Goal: Task Accomplishment & Management: Use online tool/utility

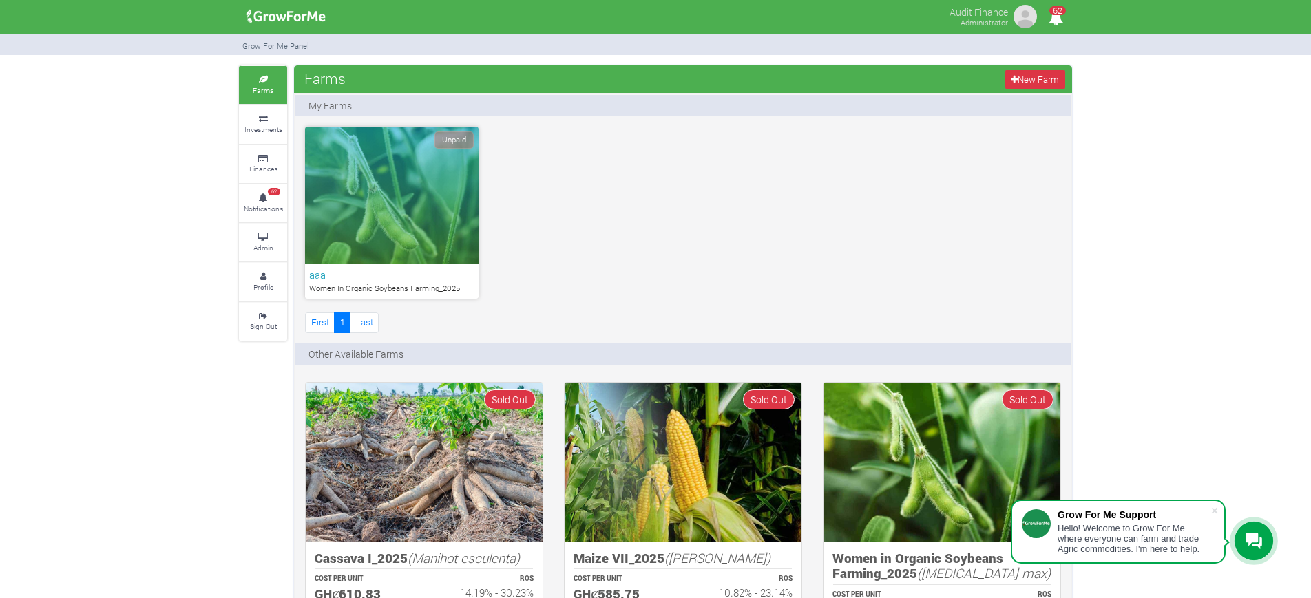
click at [256, 227] on link "Admin" at bounding box center [263, 243] width 48 height 38
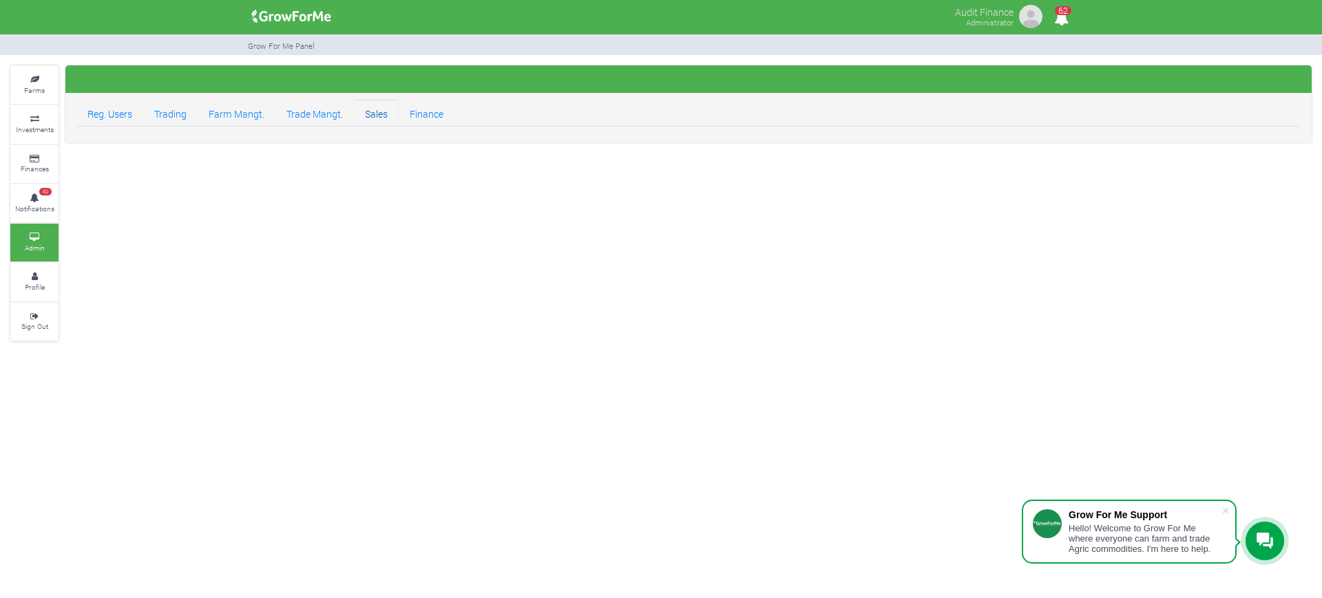
click at [364, 113] on link "Sales" at bounding box center [376, 113] width 45 height 28
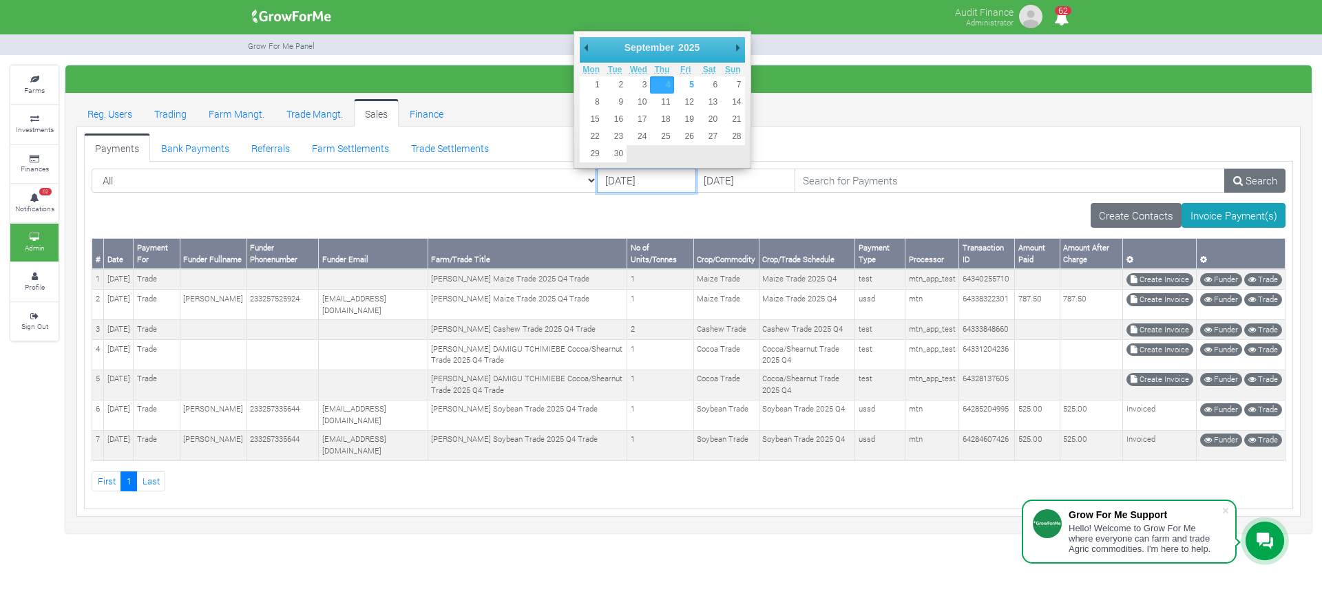
click at [597, 176] on input "[DATE]" at bounding box center [646, 181] width 99 height 25
type input "[DATE]"
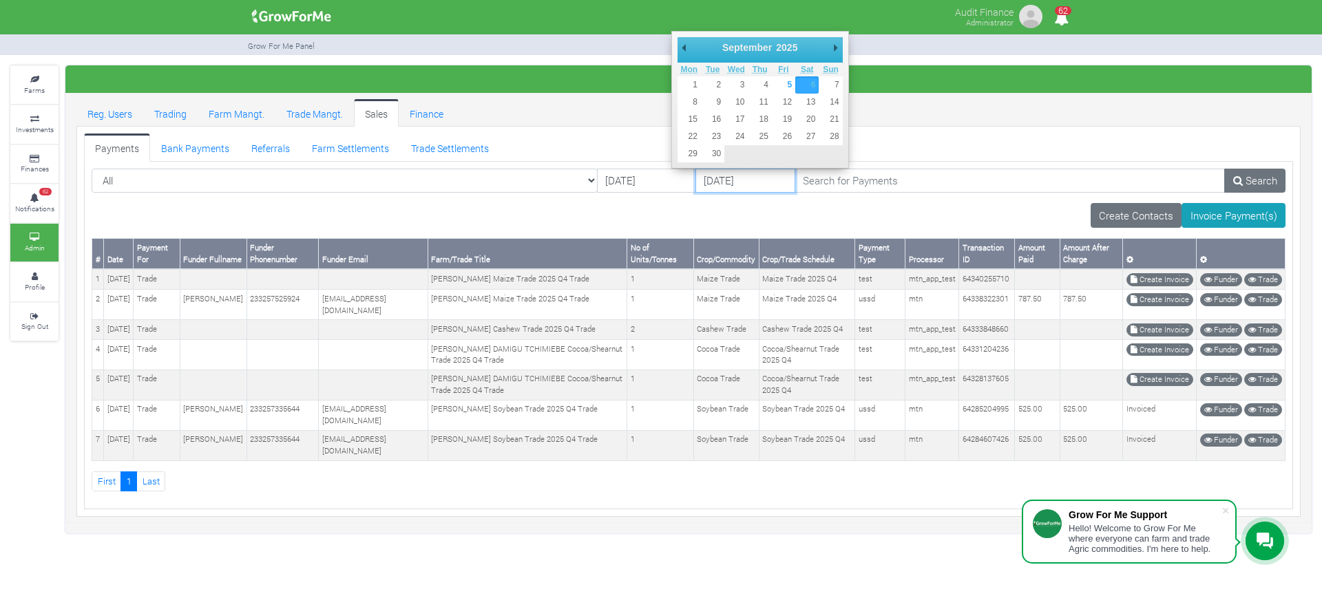
click at [696, 174] on input "[DATE]" at bounding box center [745, 181] width 99 height 25
type input "[DATE]"
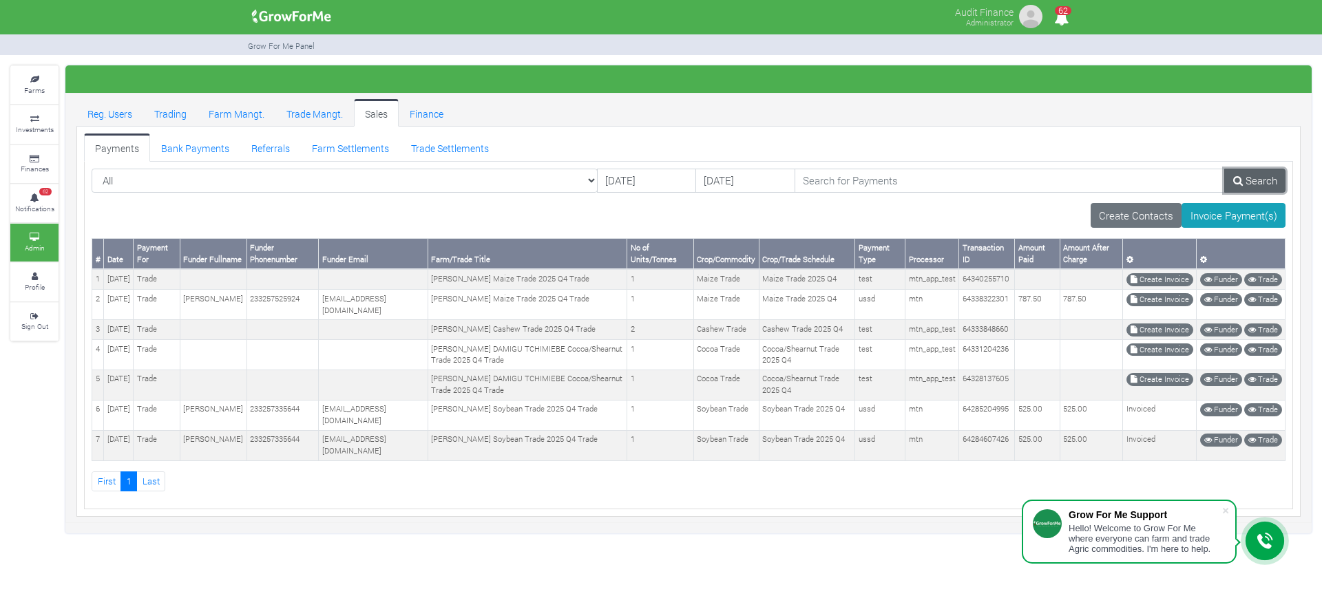
click at [1235, 178] on icon at bounding box center [1238, 181] width 10 height 10
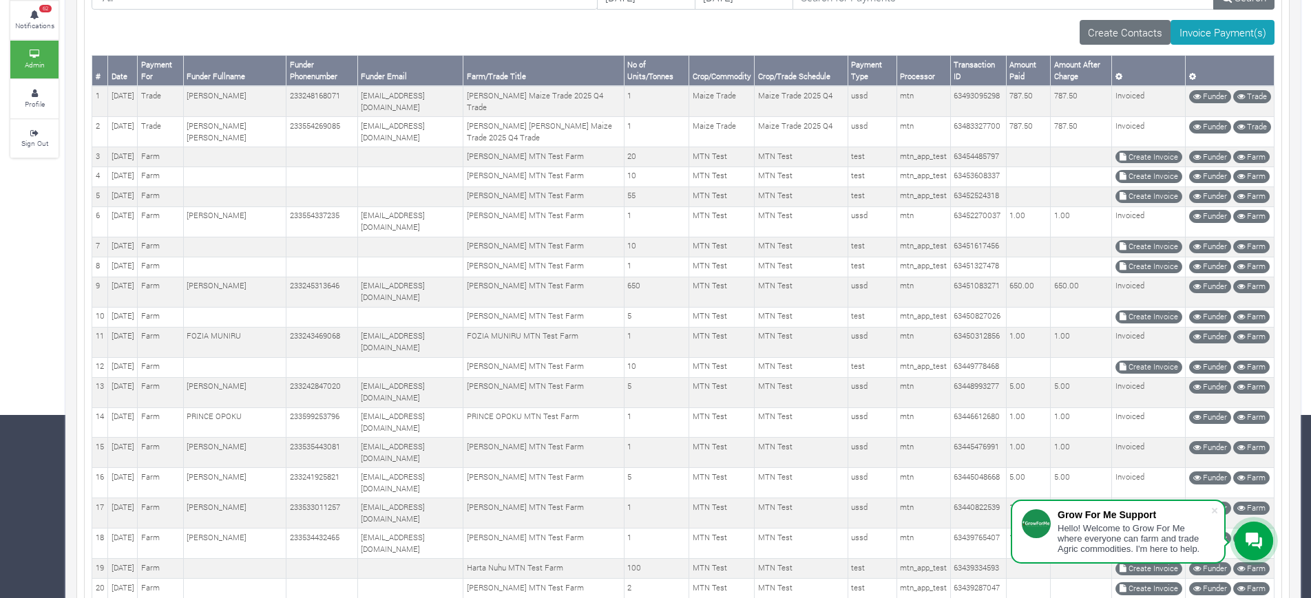
scroll to position [183, 0]
click at [658, 207] on td "55" at bounding box center [656, 197] width 65 height 20
